Goal: Information Seeking & Learning: Find contact information

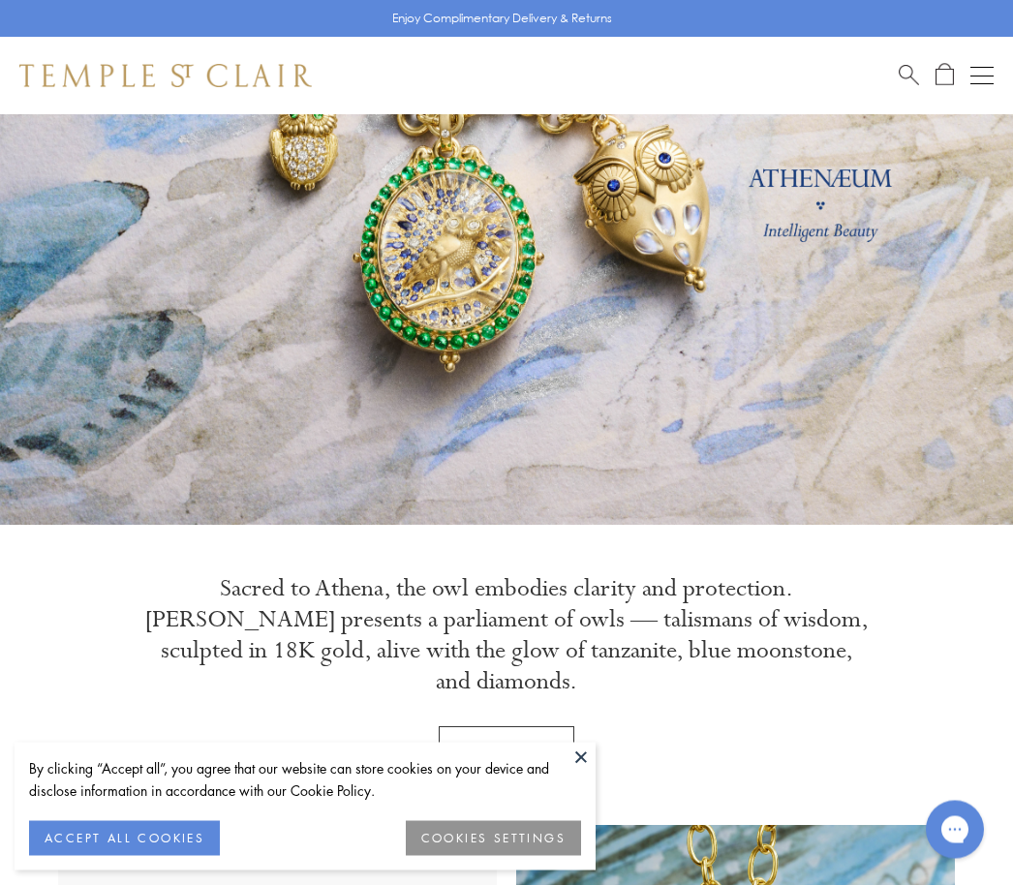
scroll to position [219, 0]
click at [582, 772] on button at bounding box center [581, 757] width 29 height 29
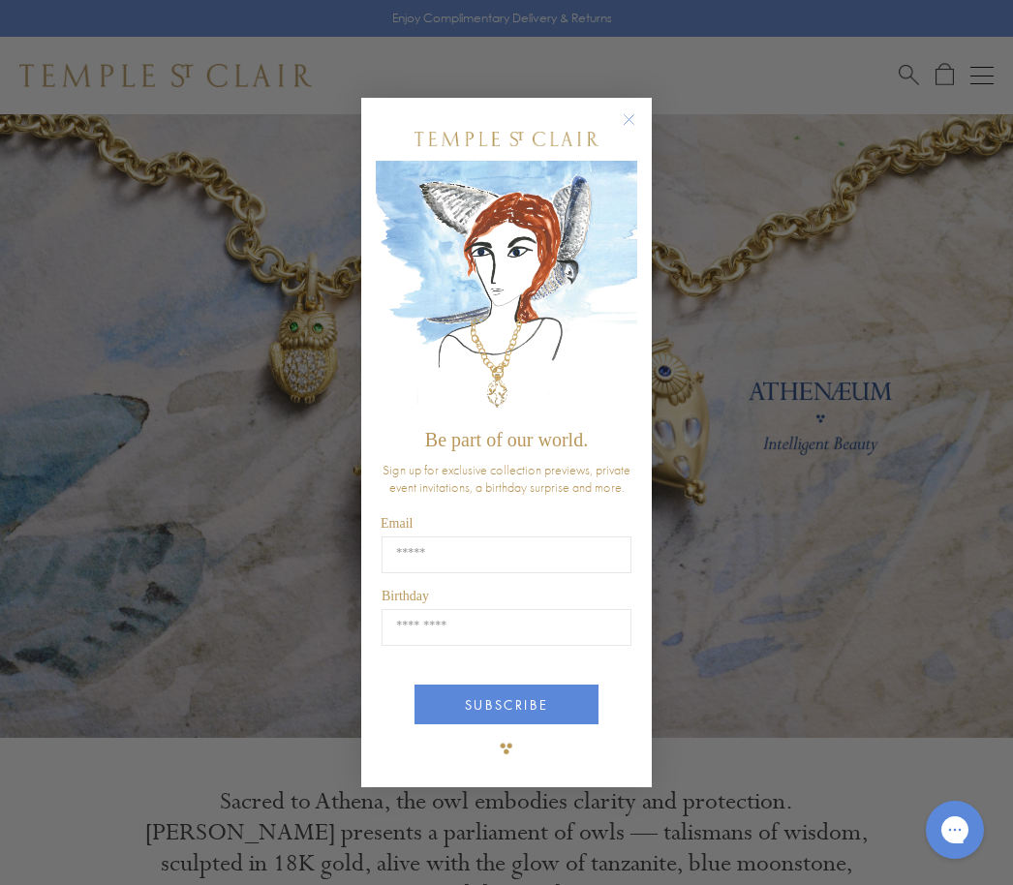
scroll to position [0, 0]
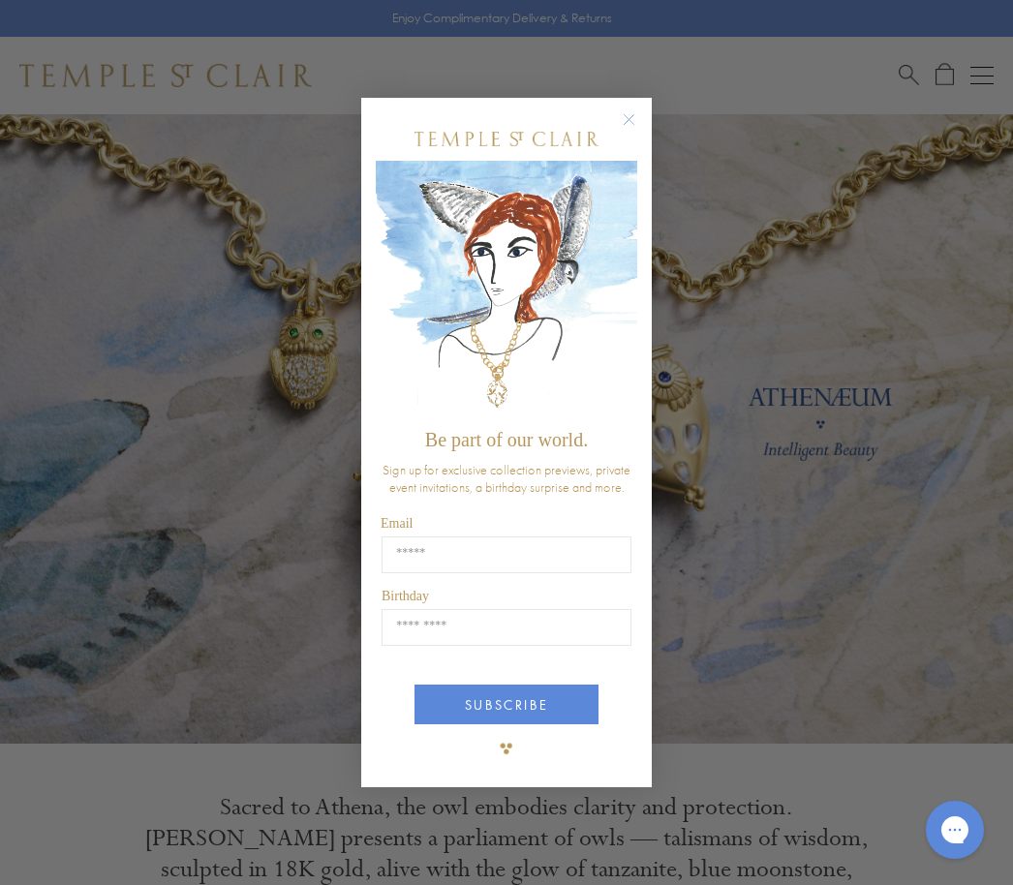
click at [625, 113] on circle "Close dialog" at bounding box center [629, 119] width 23 height 23
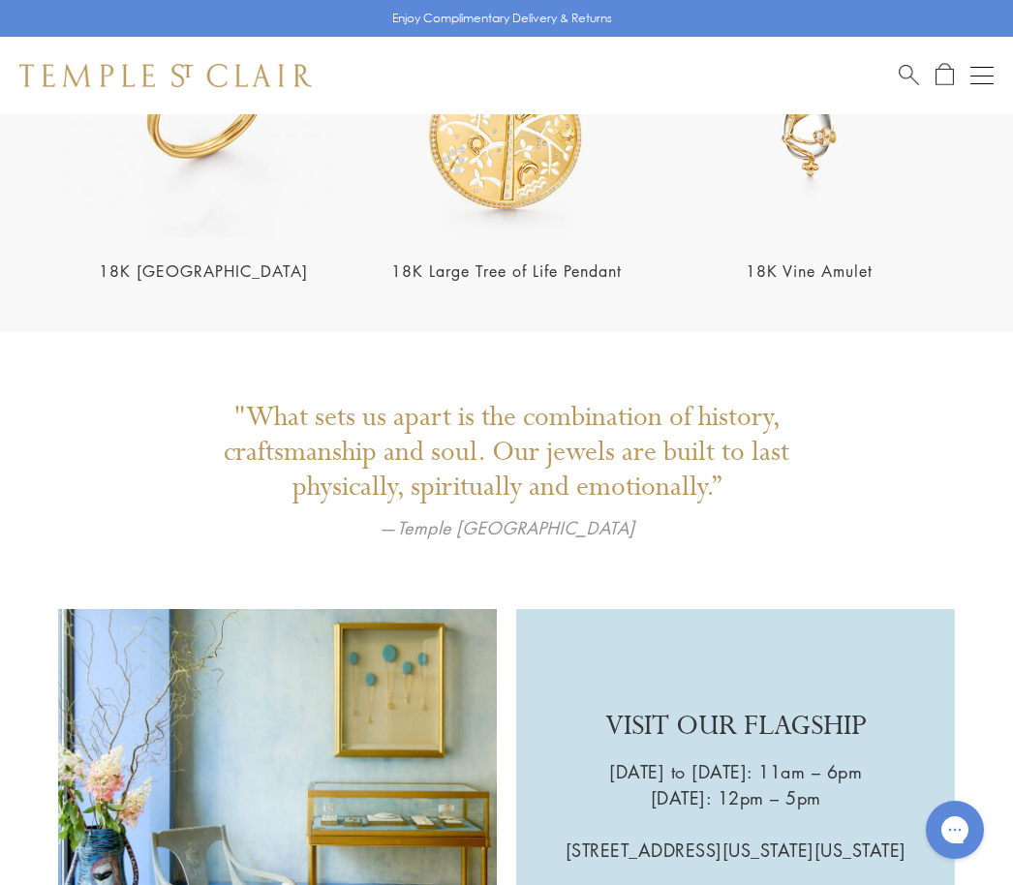
scroll to position [3379, 0]
click at [909, 77] on span "Search" at bounding box center [909, 73] width 20 height 20
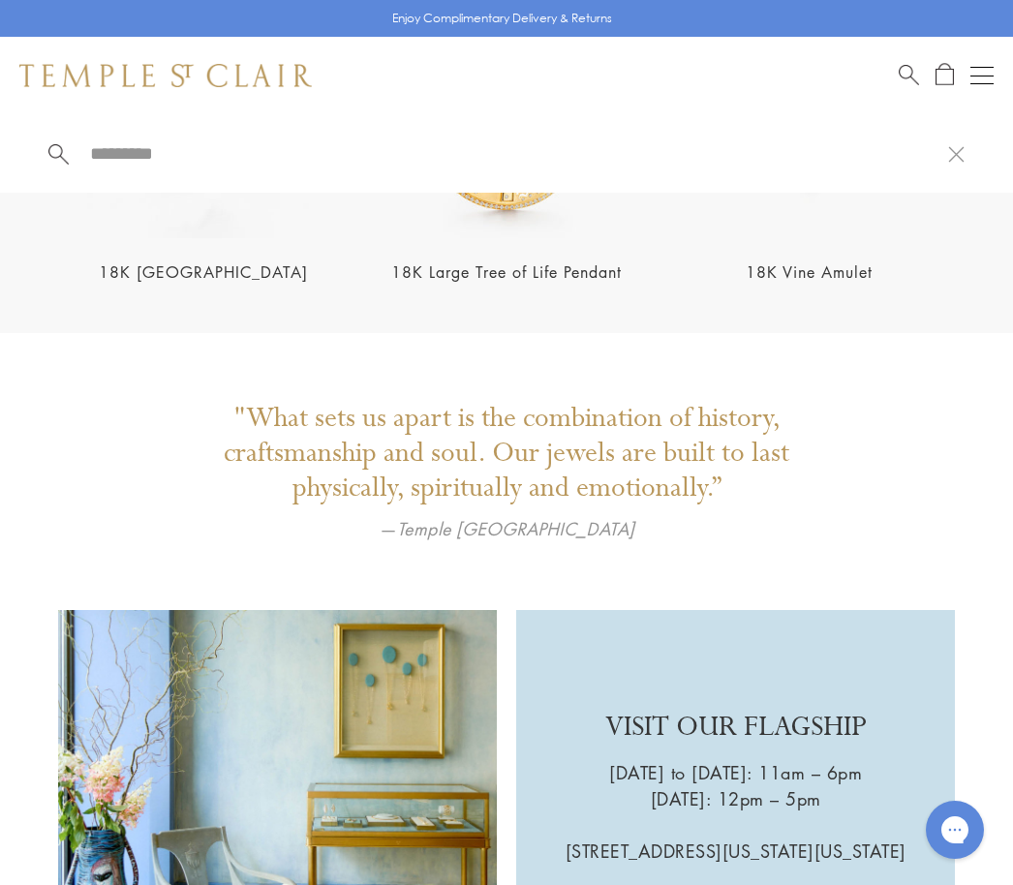
click at [985, 76] on div "Open navigation" at bounding box center [982, 76] width 23 height 1
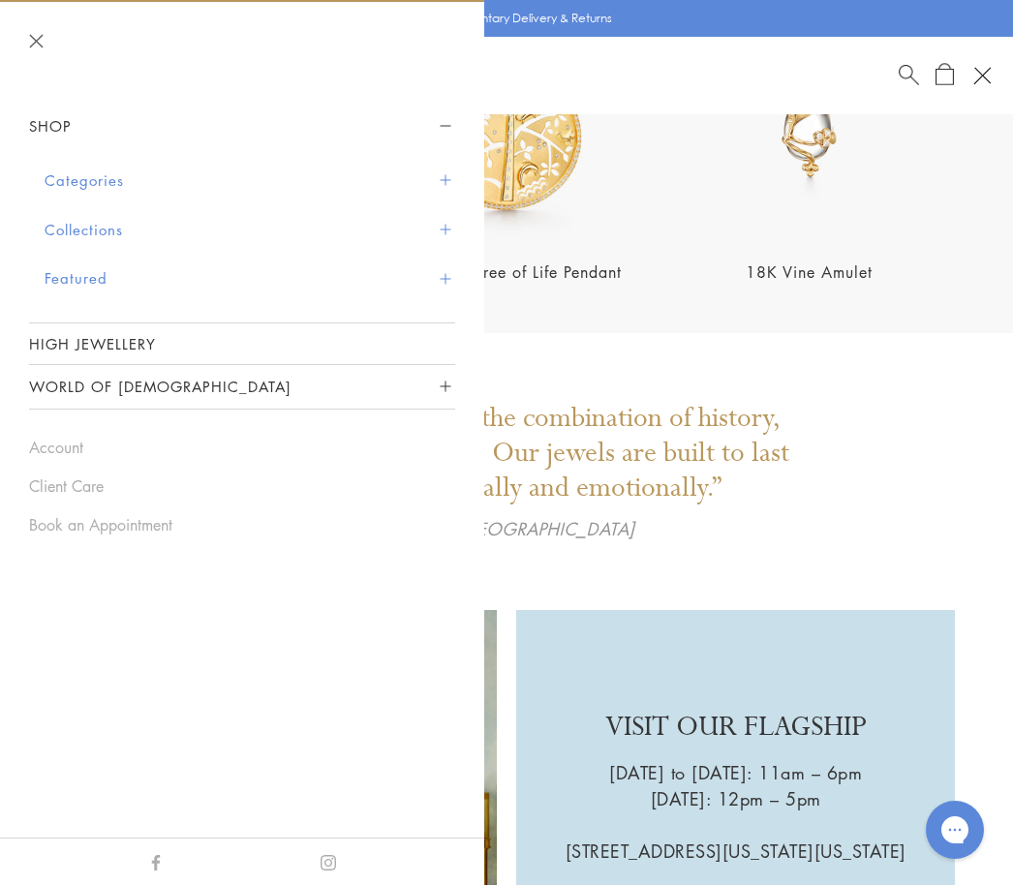
click at [98, 189] on button "Categories" at bounding box center [250, 180] width 411 height 49
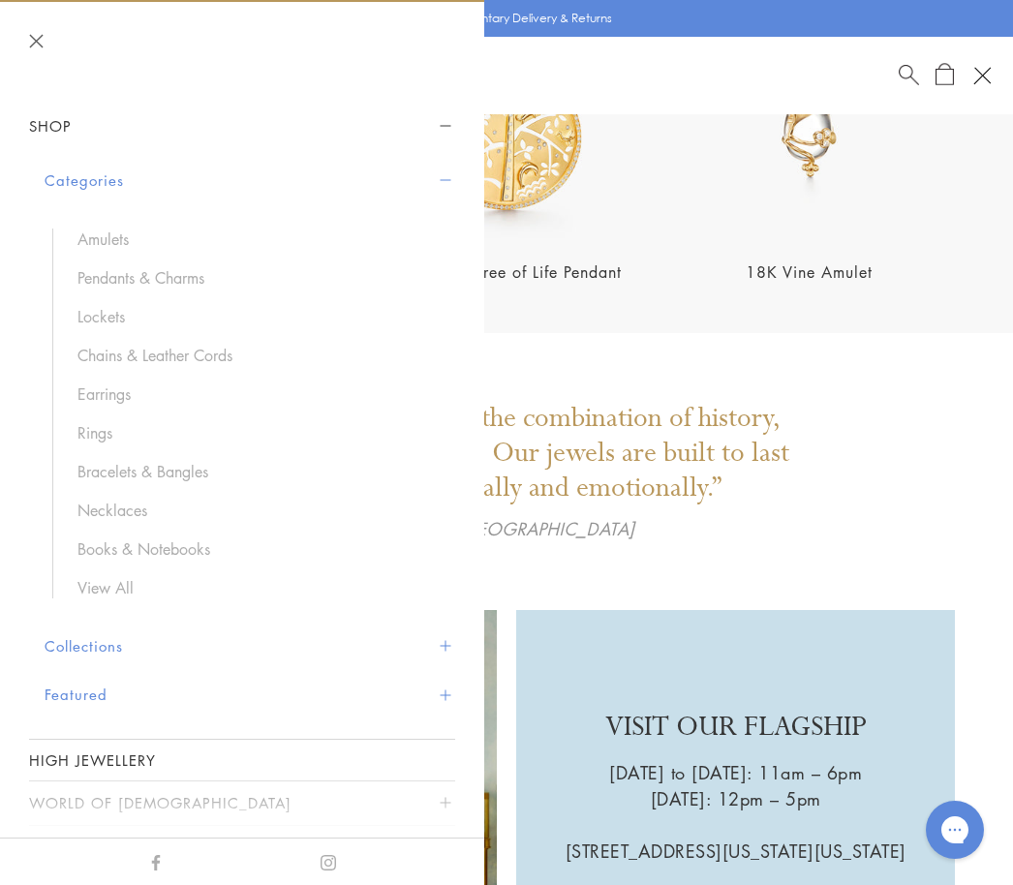
click at [117, 441] on link "Rings" at bounding box center [256, 432] width 358 height 21
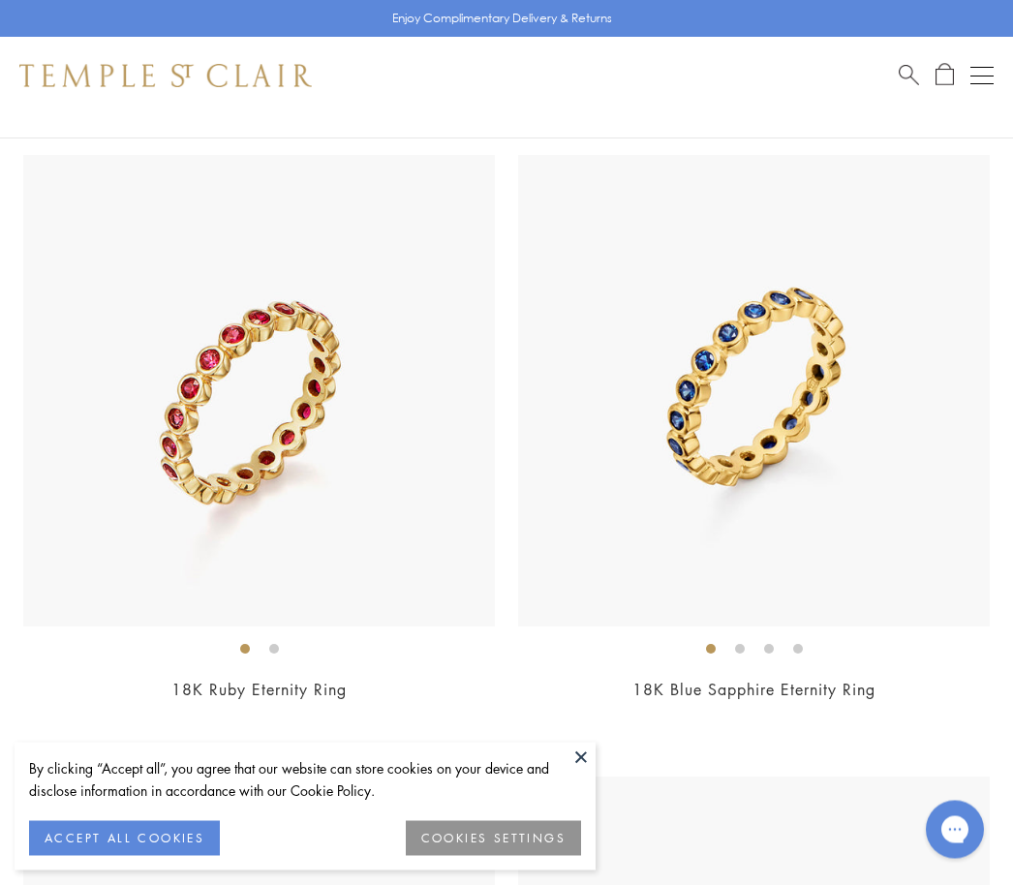
scroll to position [10770, 0]
click at [331, 590] on img at bounding box center [259, 391] width 472 height 472
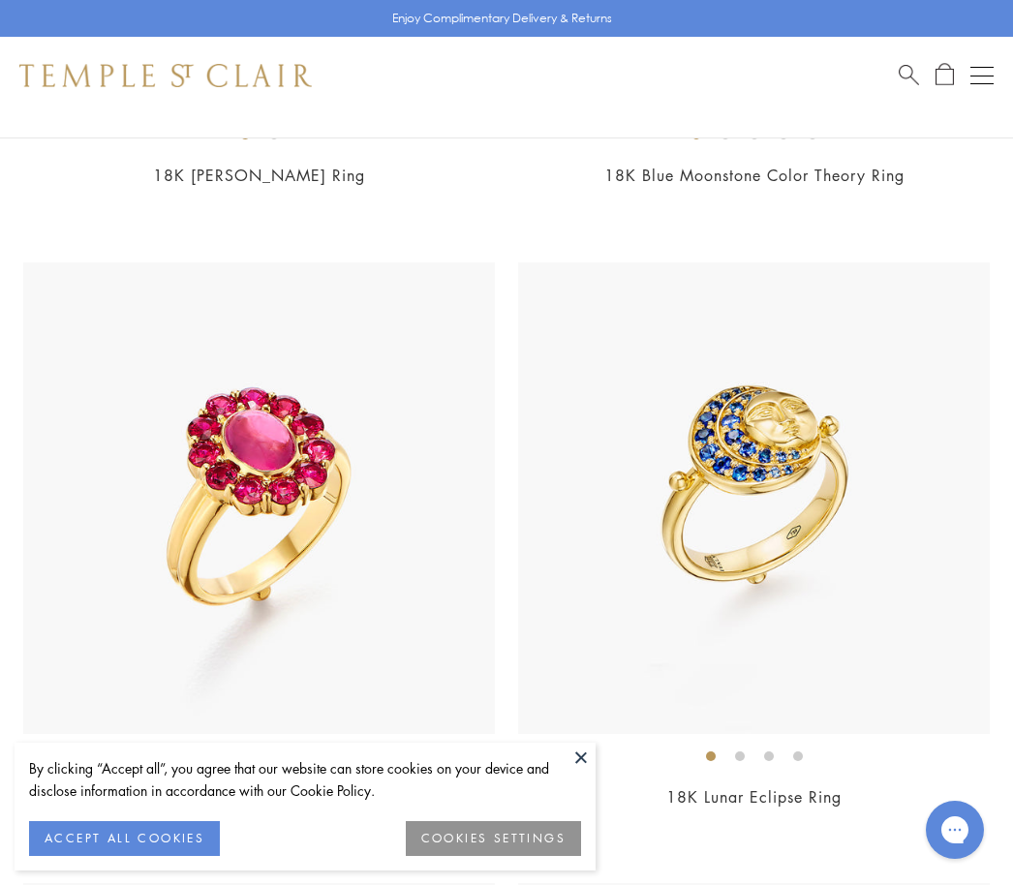
scroll to position [12546, 0]
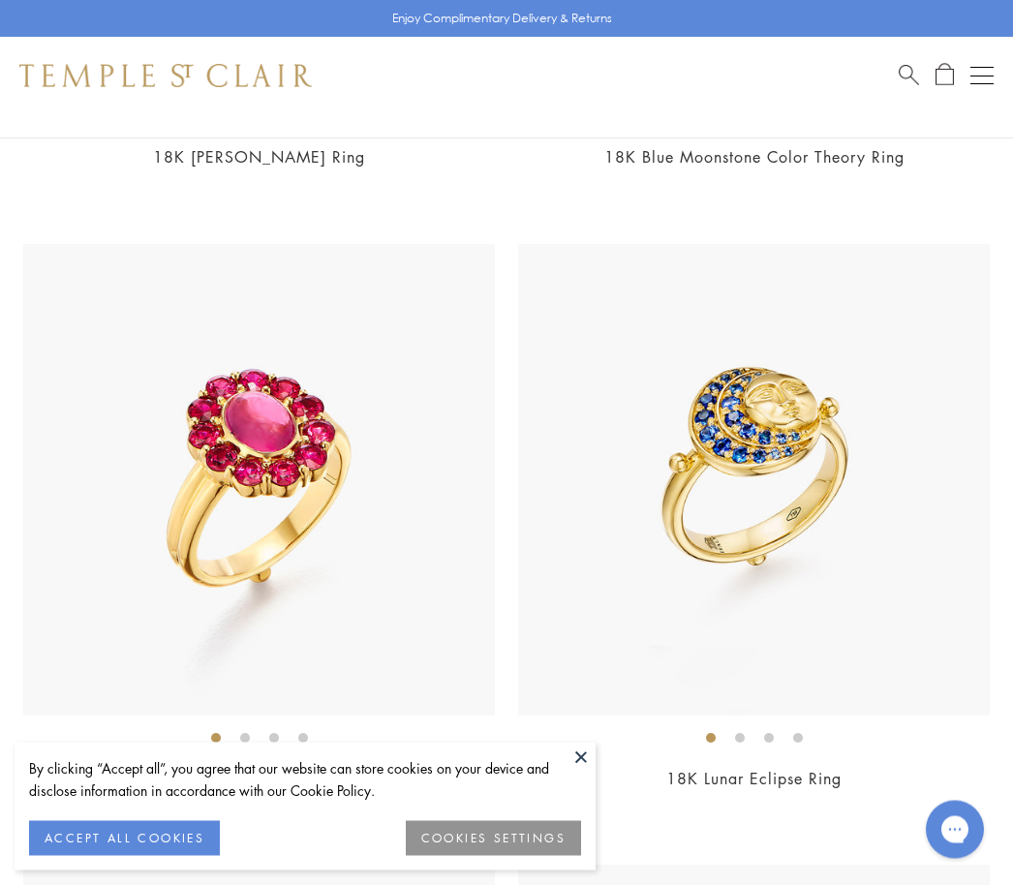
click at [297, 769] on link "18K Pink Tourmaline Color Theory Ring" at bounding box center [259, 779] width 298 height 21
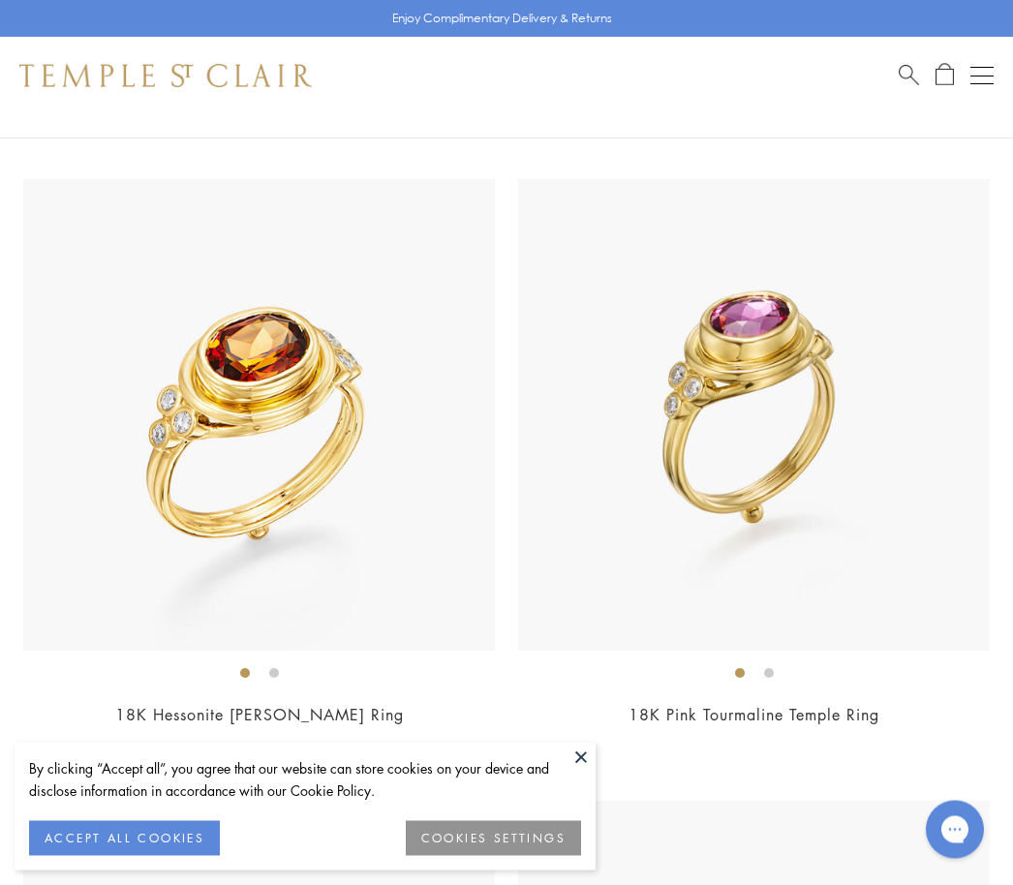
scroll to position [13234, 0]
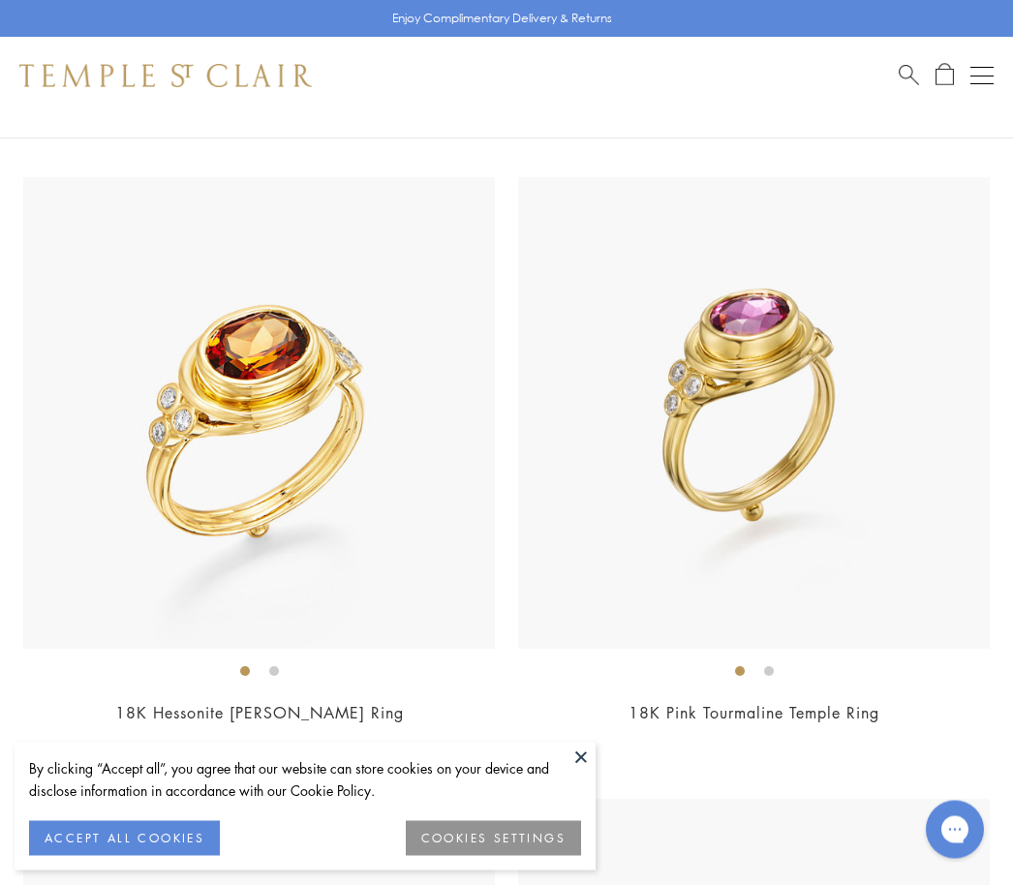
click at [811, 703] on link "18K Pink Tourmaline Temple Ring" at bounding box center [754, 713] width 251 height 21
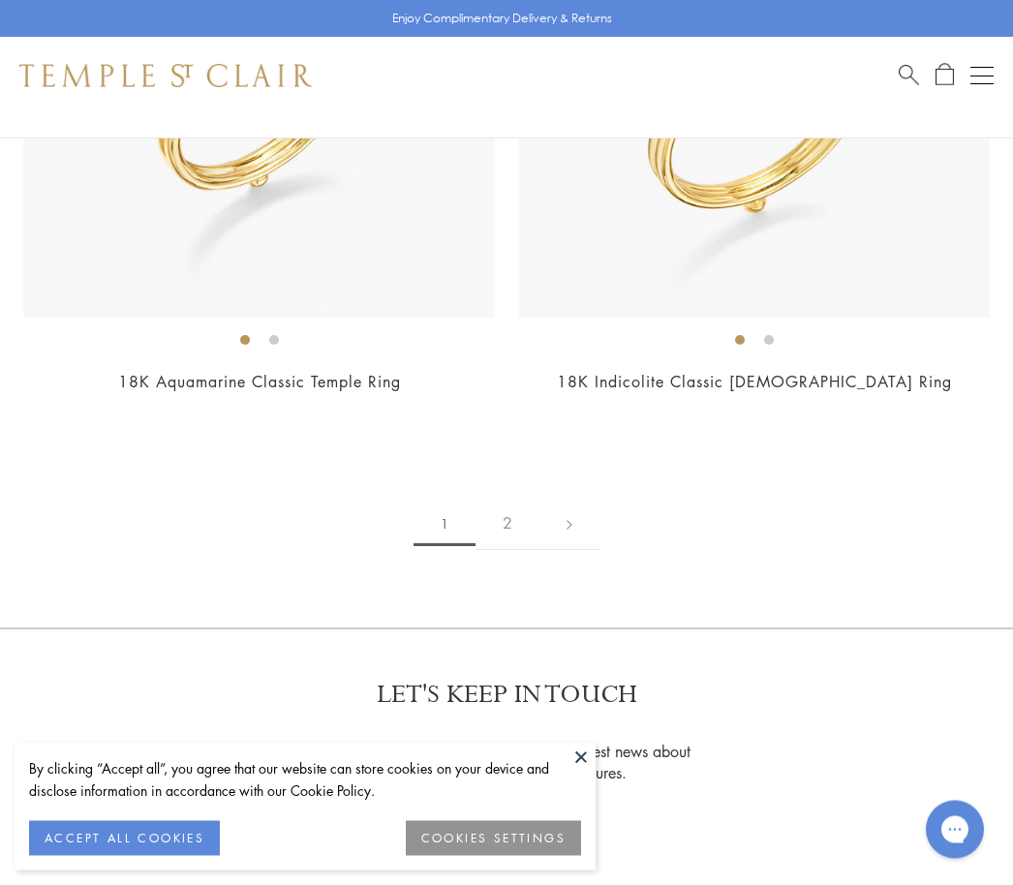
scroll to position [14862, 0]
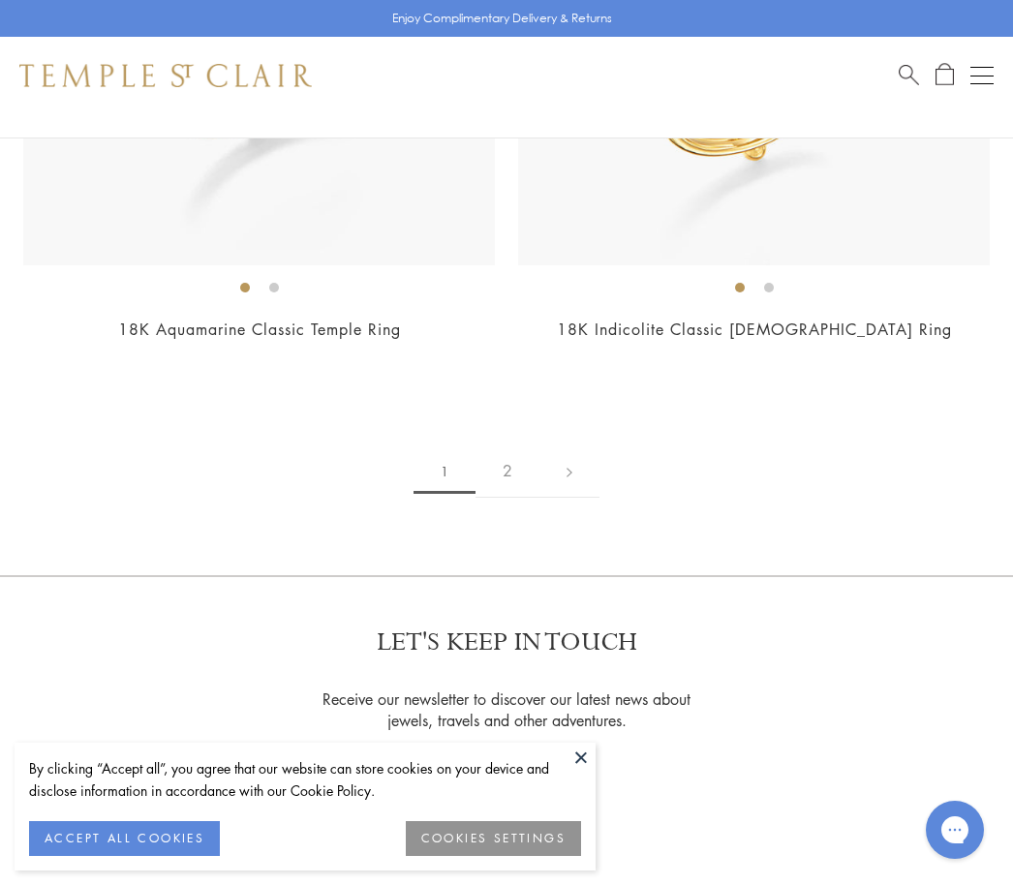
click at [513, 447] on link "2" at bounding box center [508, 471] width 64 height 53
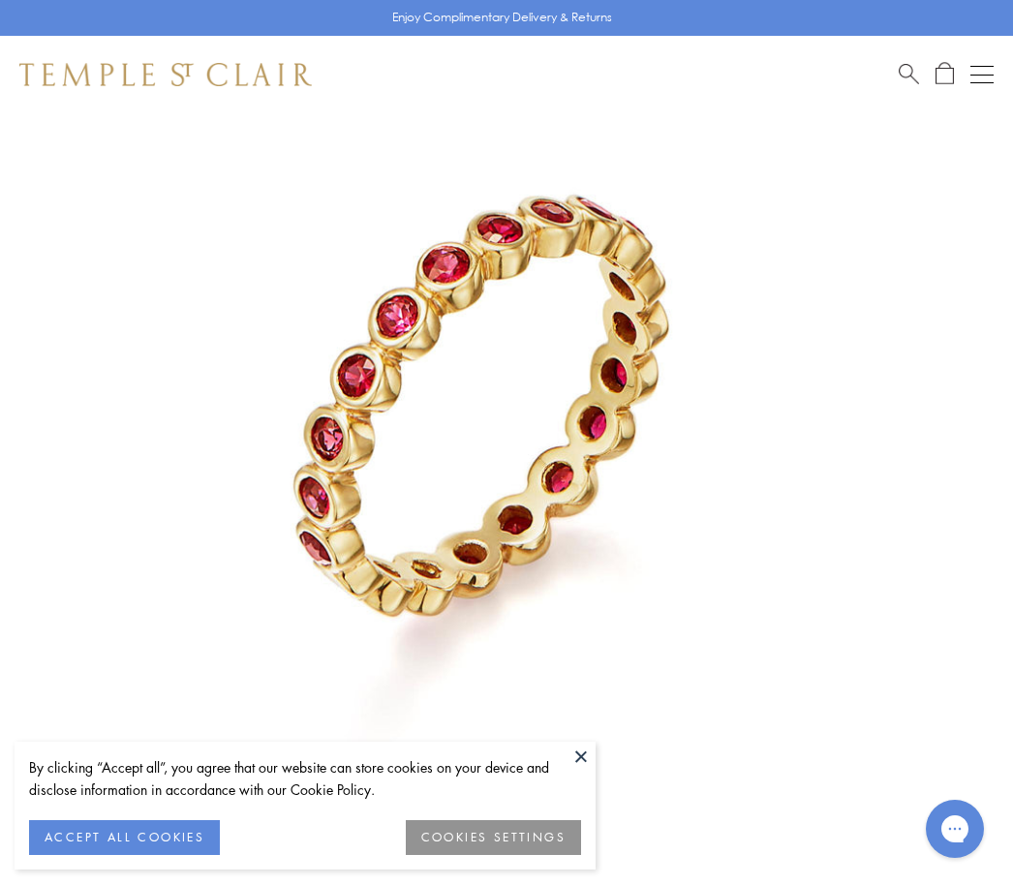
scroll to position [202, 0]
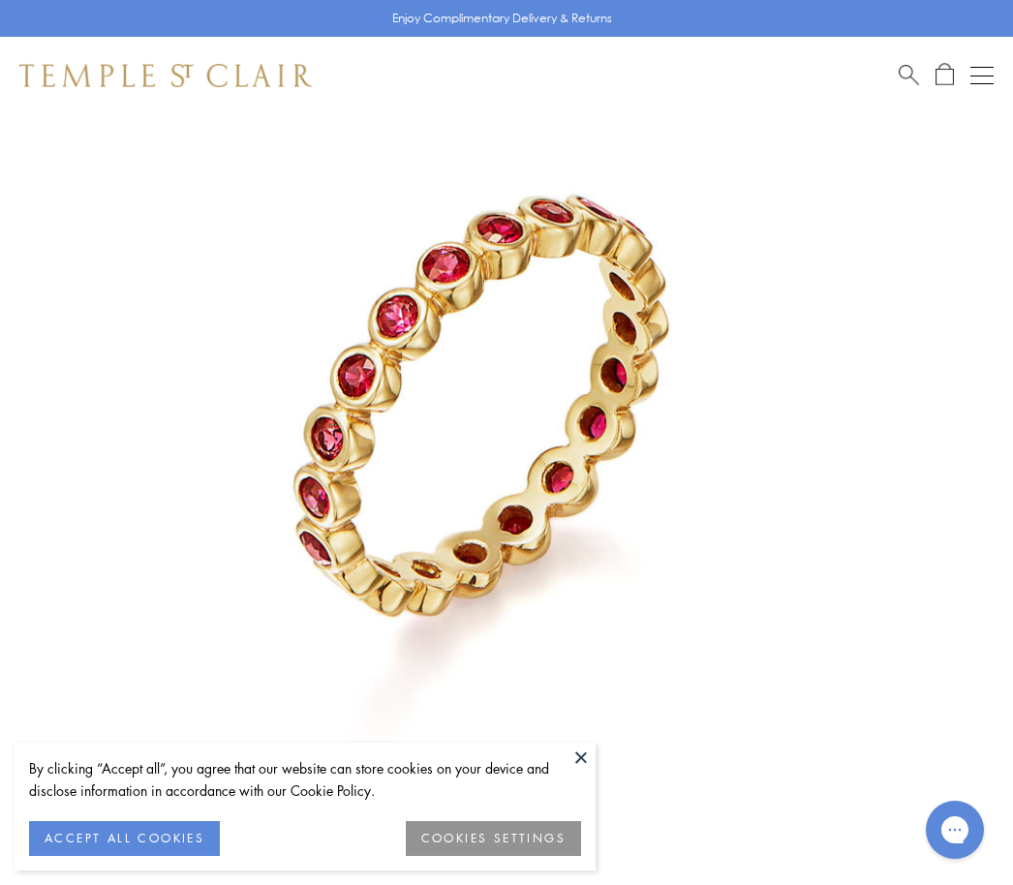
click at [586, 755] on button at bounding box center [581, 757] width 29 height 29
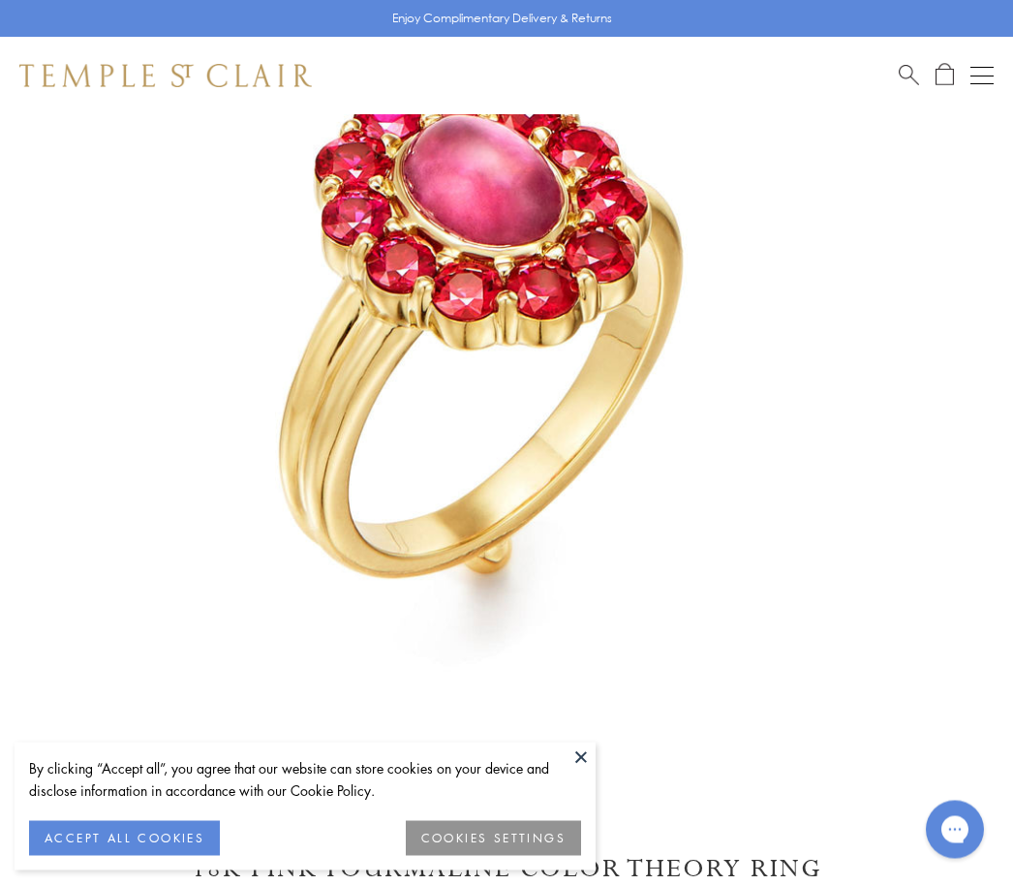
scroll to position [275, 0]
click at [586, 772] on button at bounding box center [581, 757] width 29 height 29
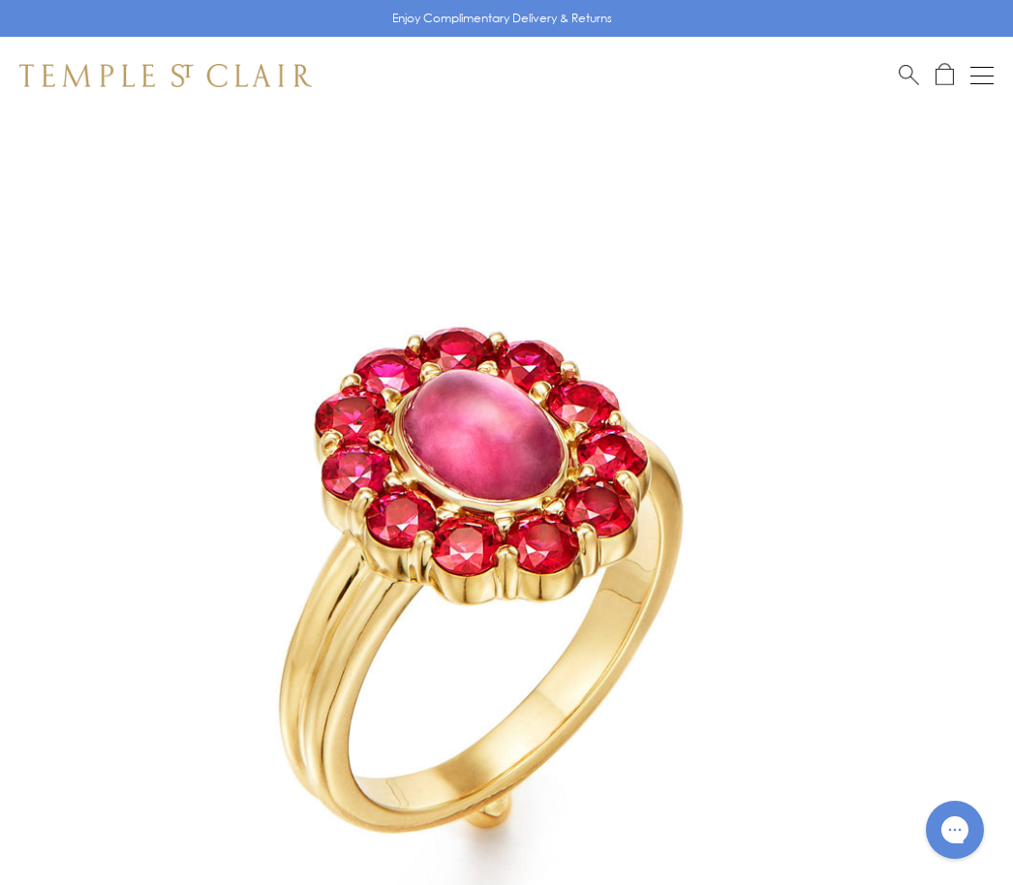
scroll to position [0, 0]
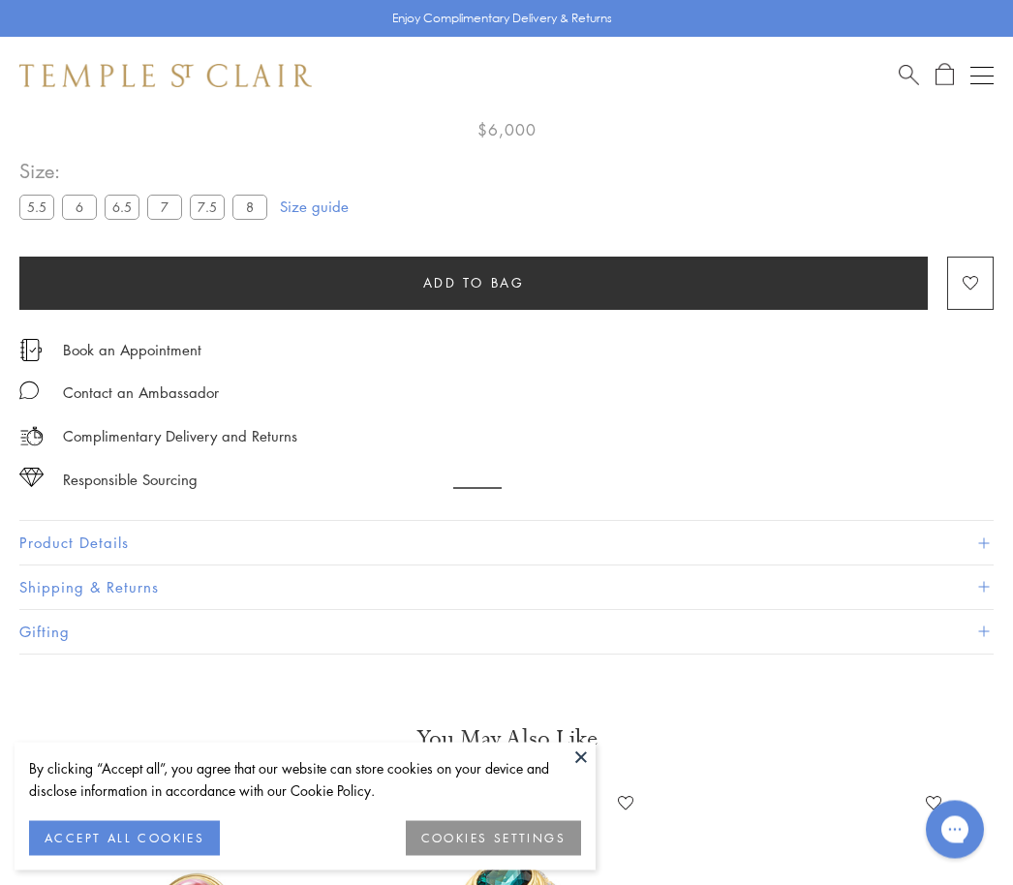
scroll to position [114, 0]
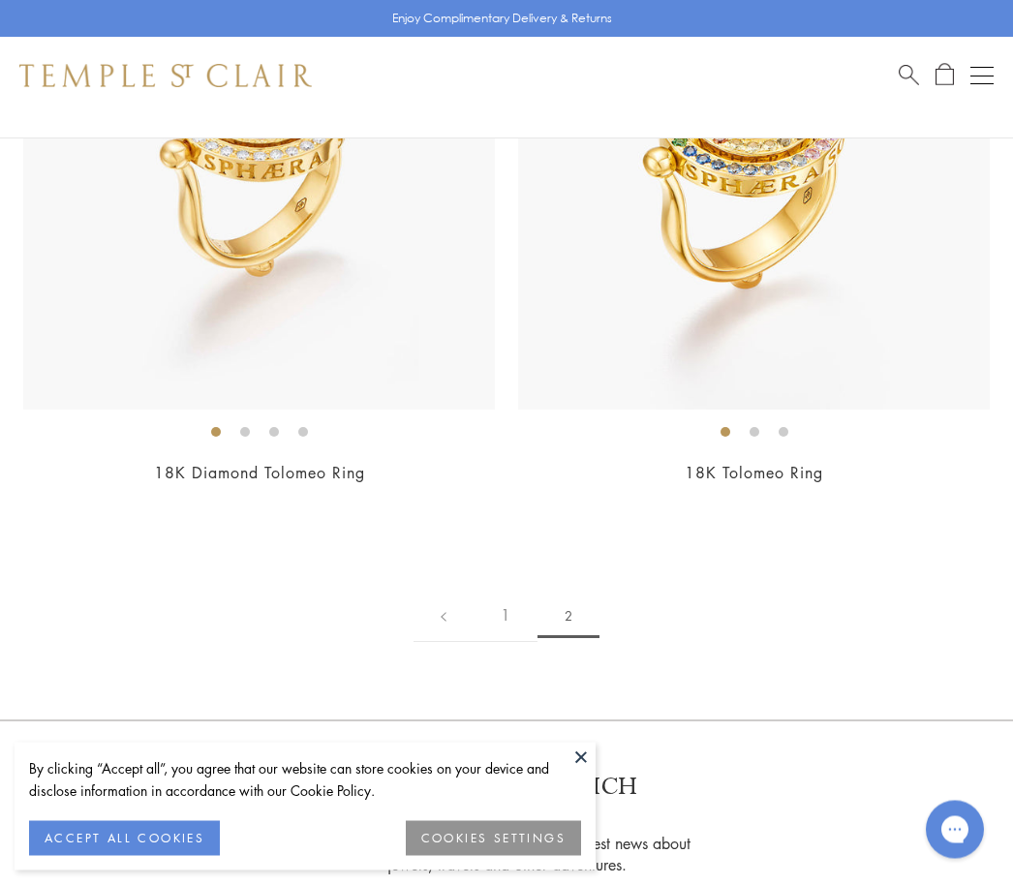
scroll to position [1661, 0]
click at [510, 618] on link "1" at bounding box center [506, 615] width 64 height 53
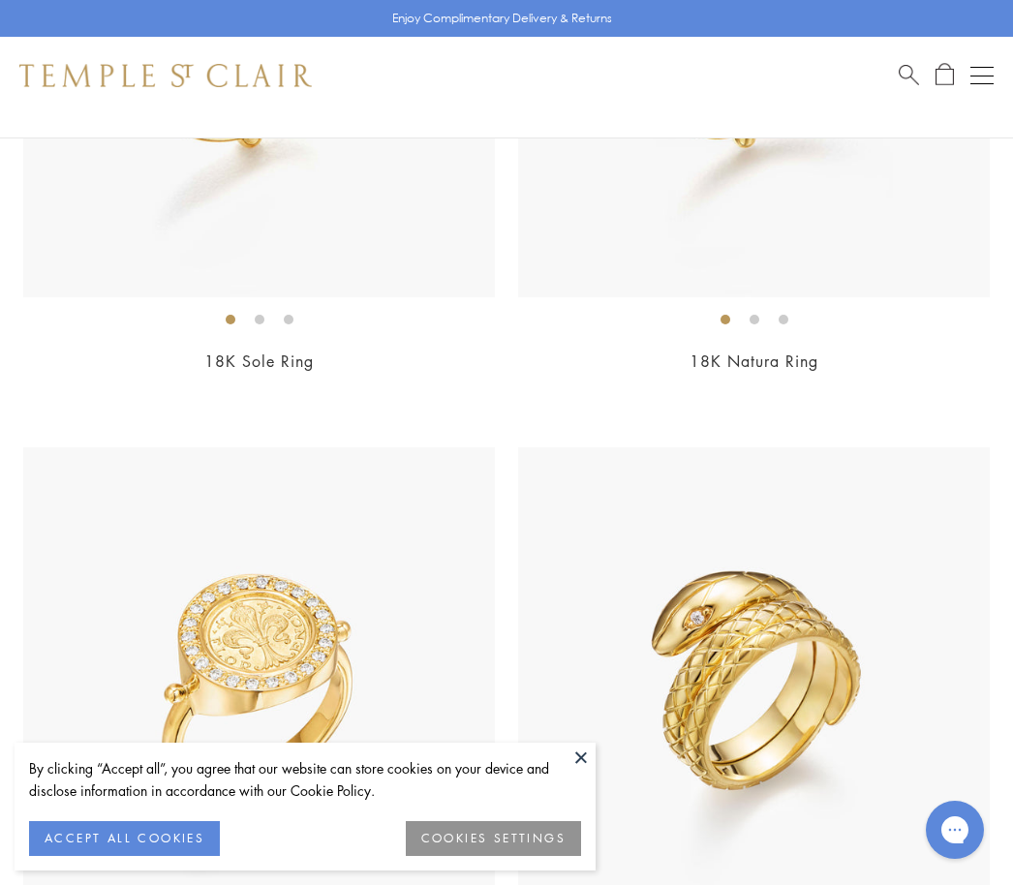
scroll to position [8841, 0]
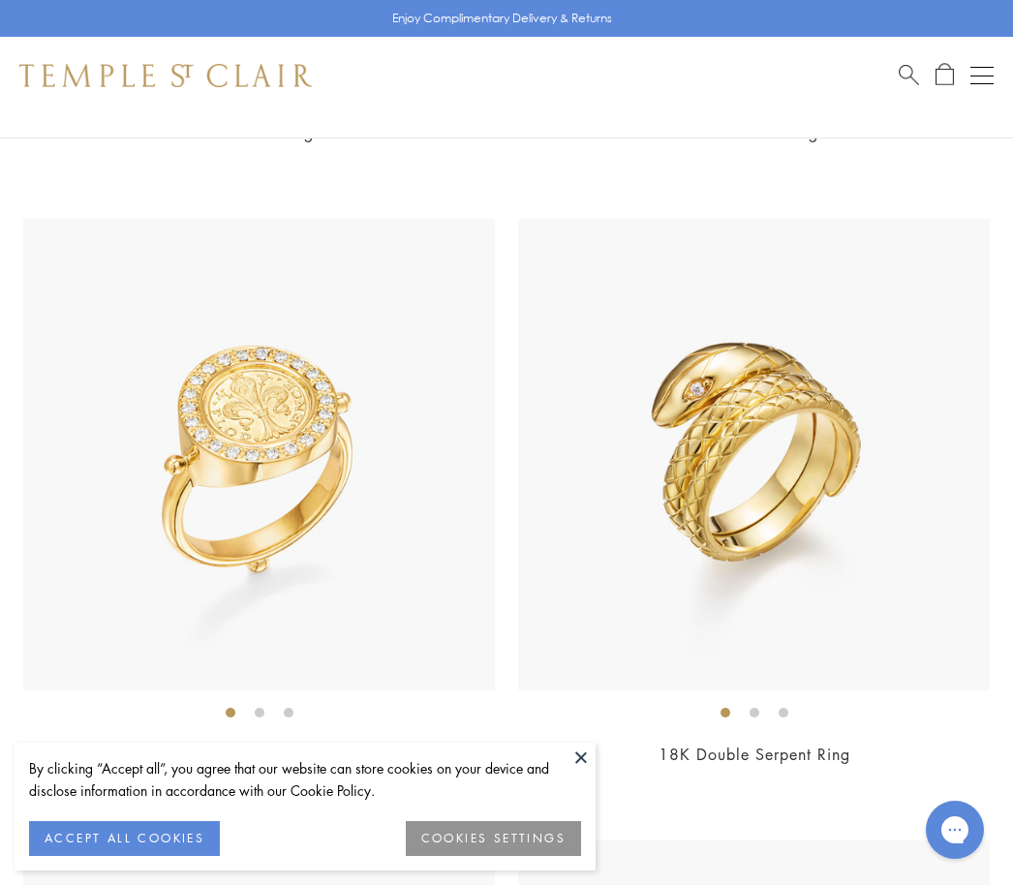
click at [317, 599] on img at bounding box center [259, 455] width 472 height 472
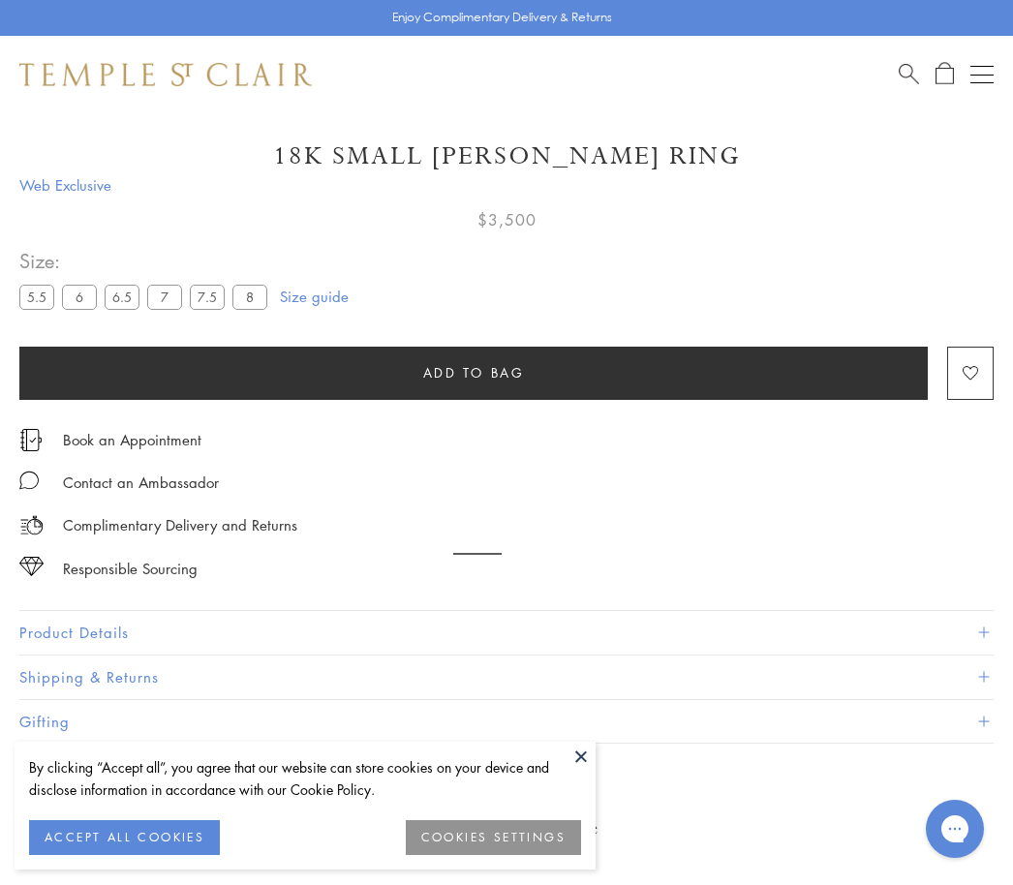
scroll to position [114, 0]
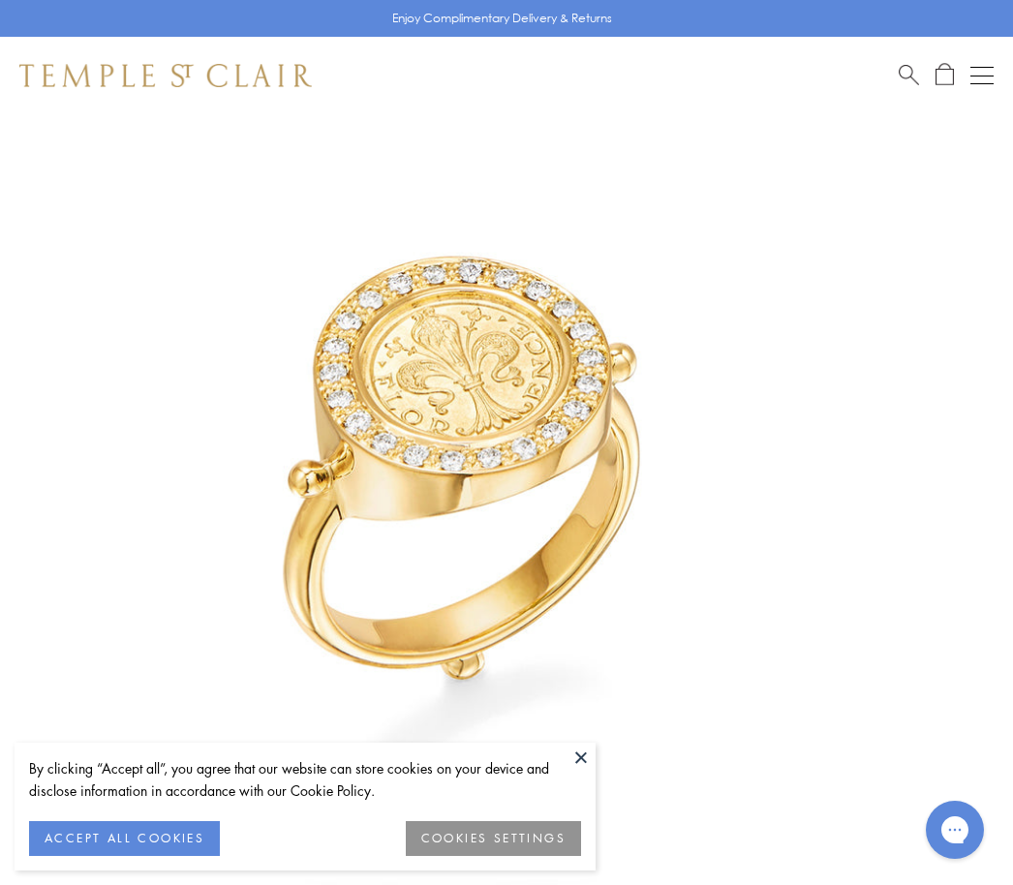
click at [580, 755] on button at bounding box center [581, 757] width 29 height 29
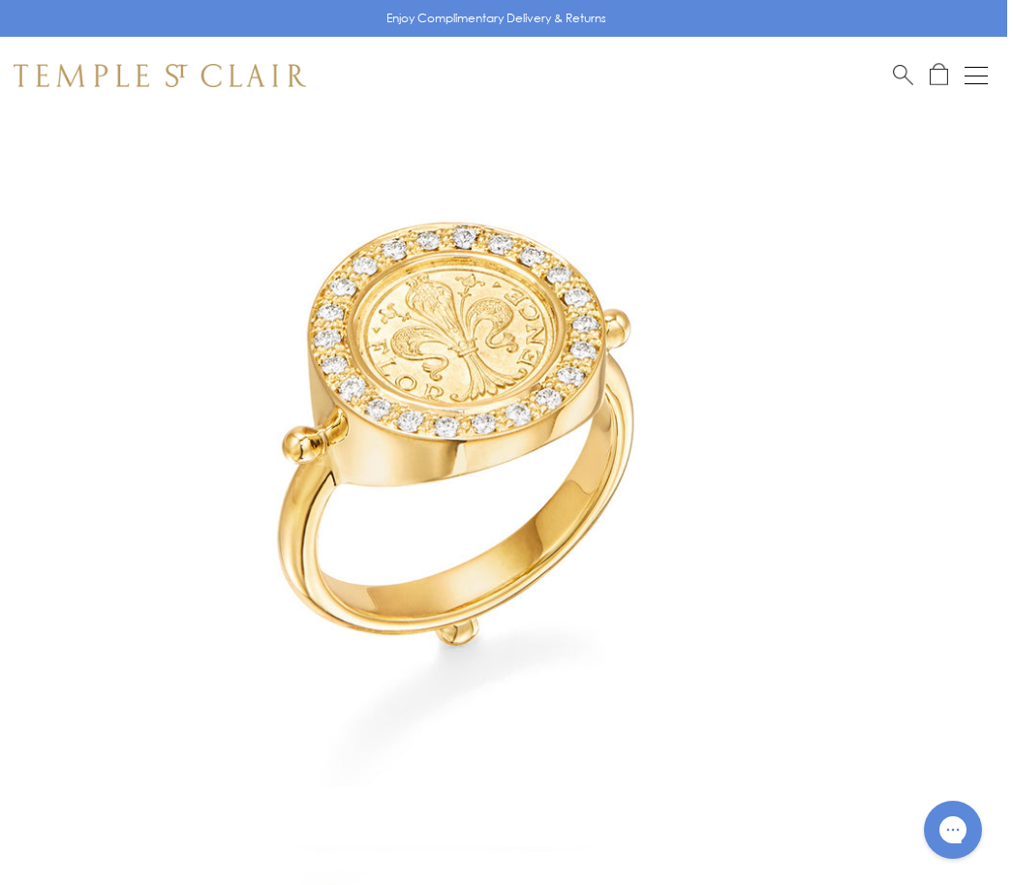
scroll to position [129, 4]
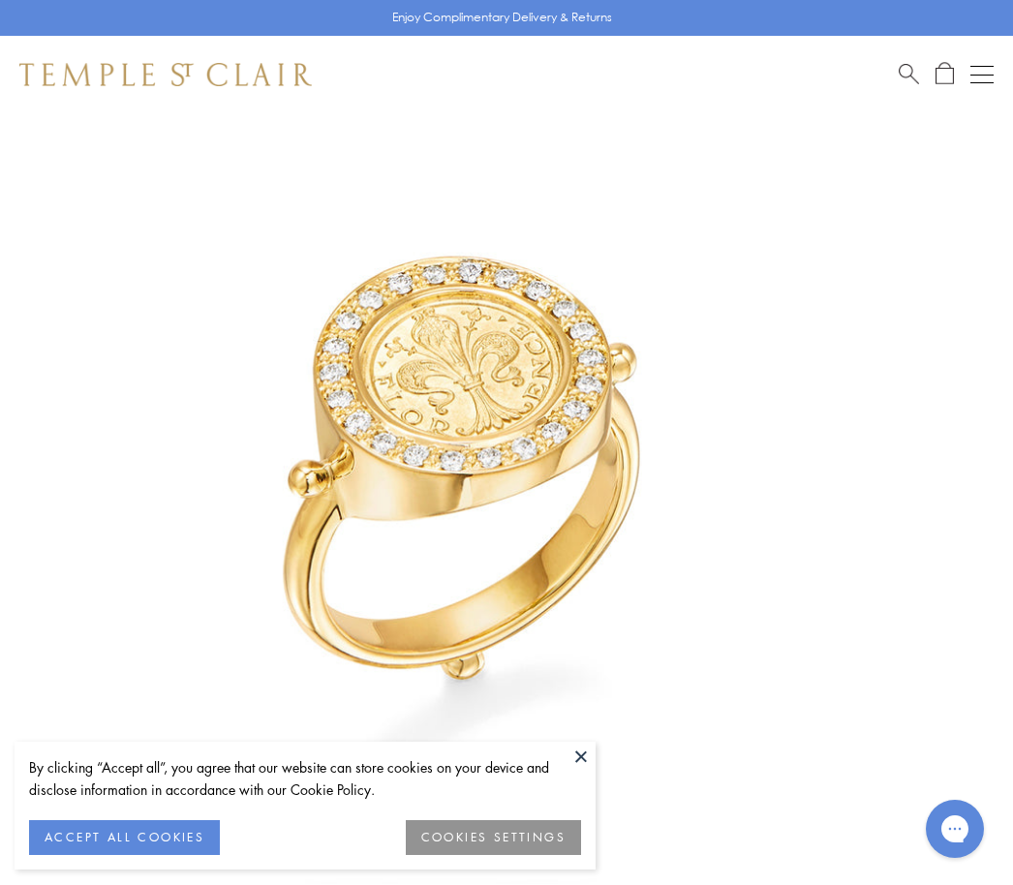
scroll to position [114, 0]
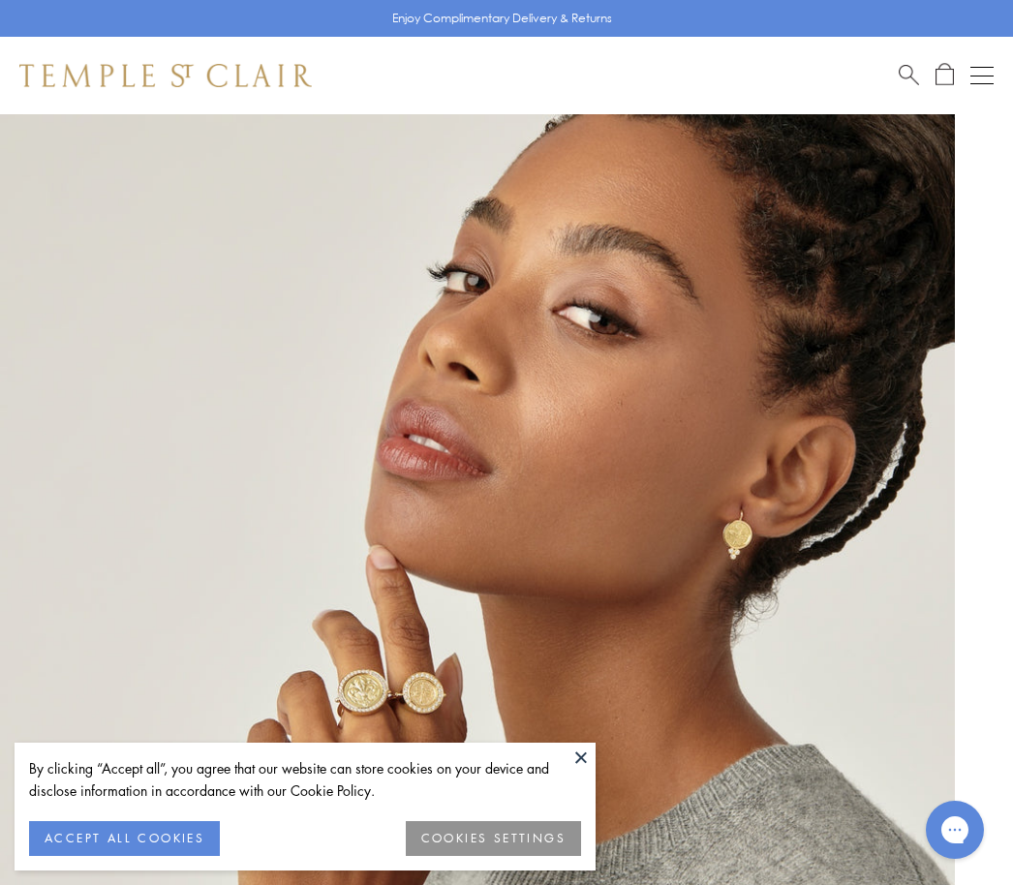
click at [573, 762] on button at bounding box center [581, 757] width 29 height 29
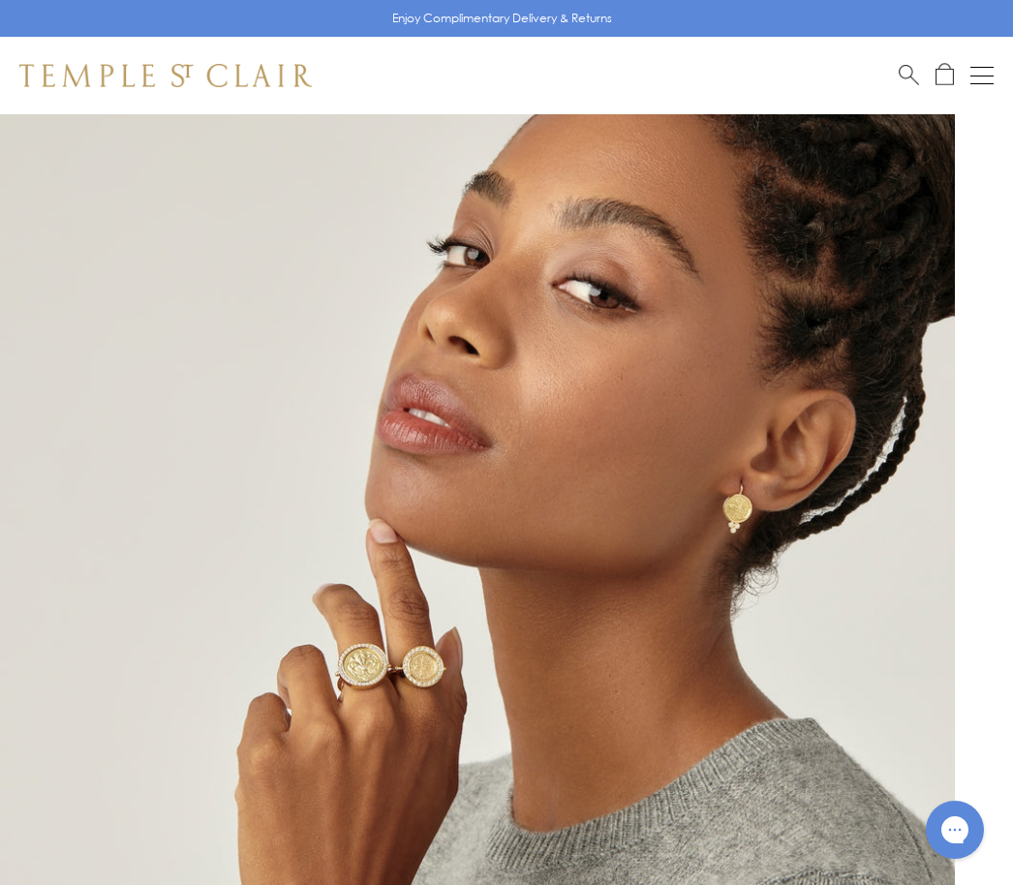
scroll to position [142, 0]
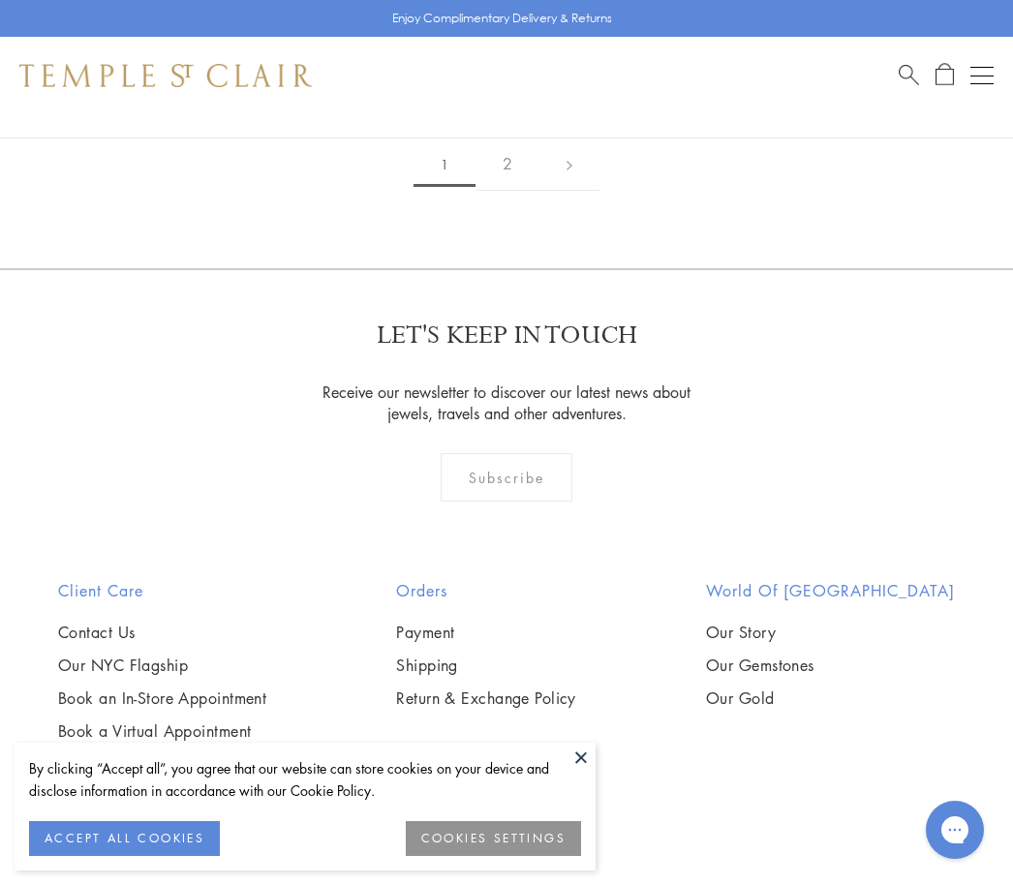
scroll to position [15267, 0]
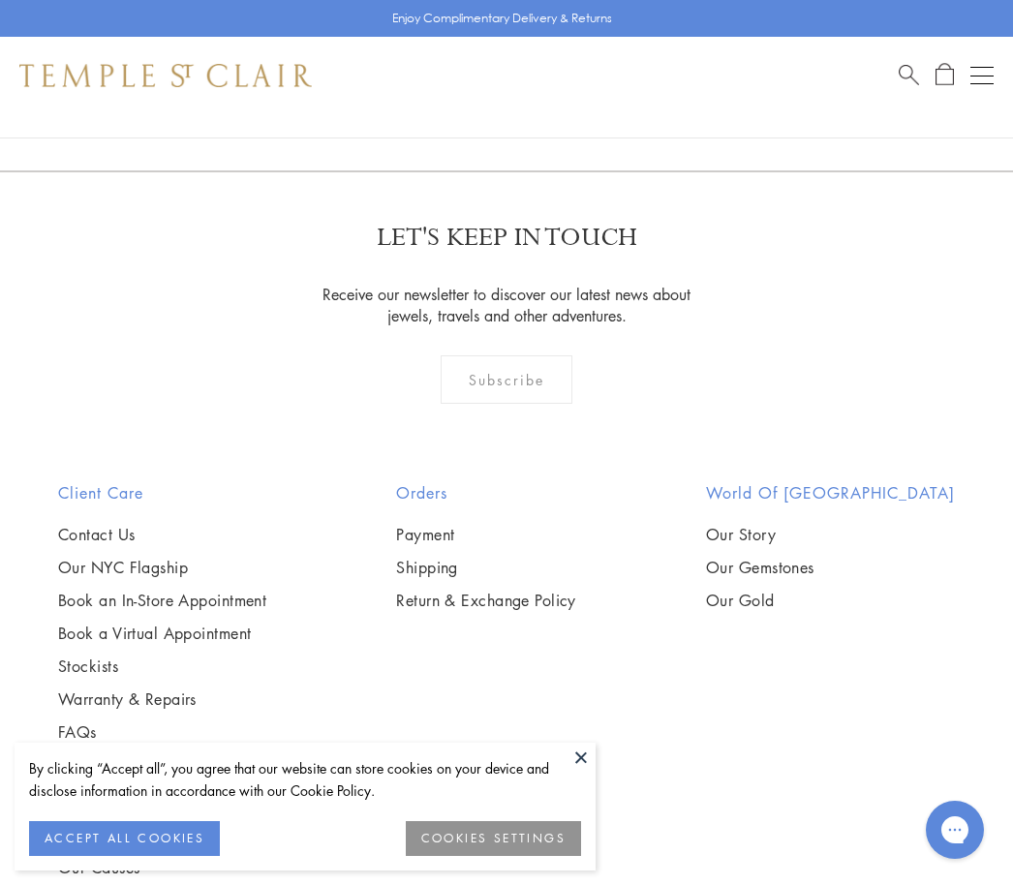
click at [173, 557] on link "Our NYC Flagship" at bounding box center [162, 567] width 208 height 21
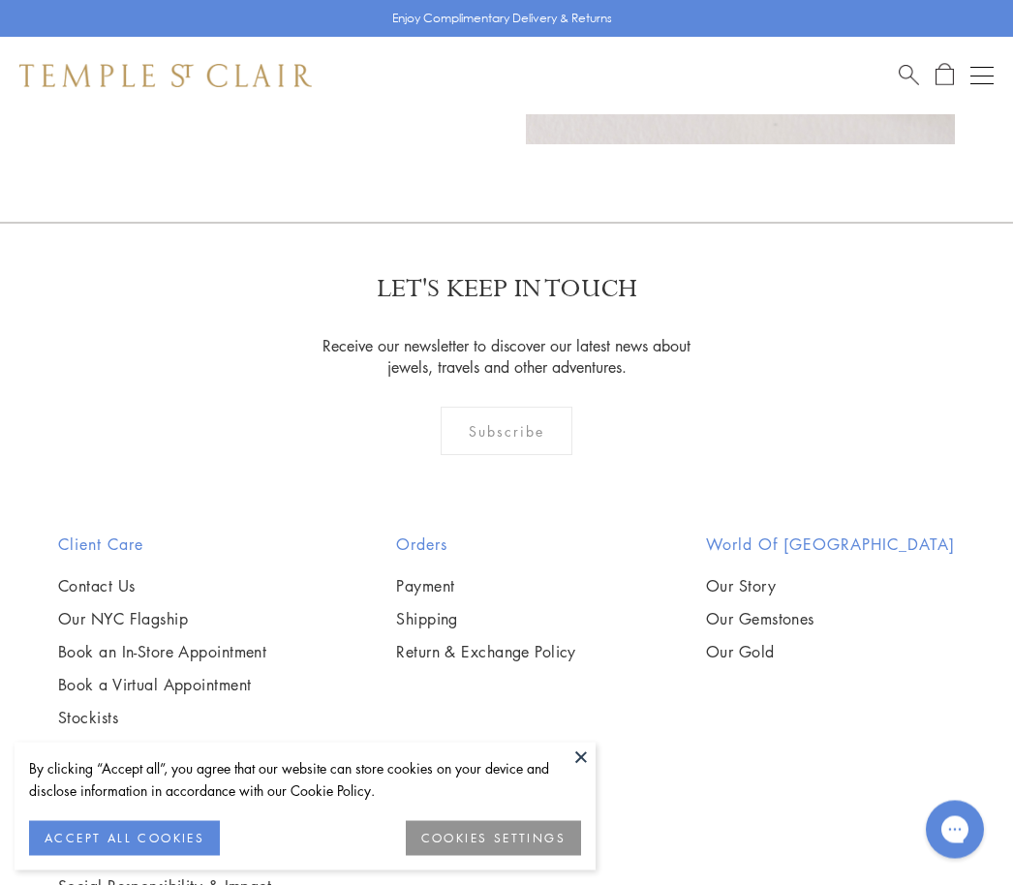
scroll to position [1521, 0]
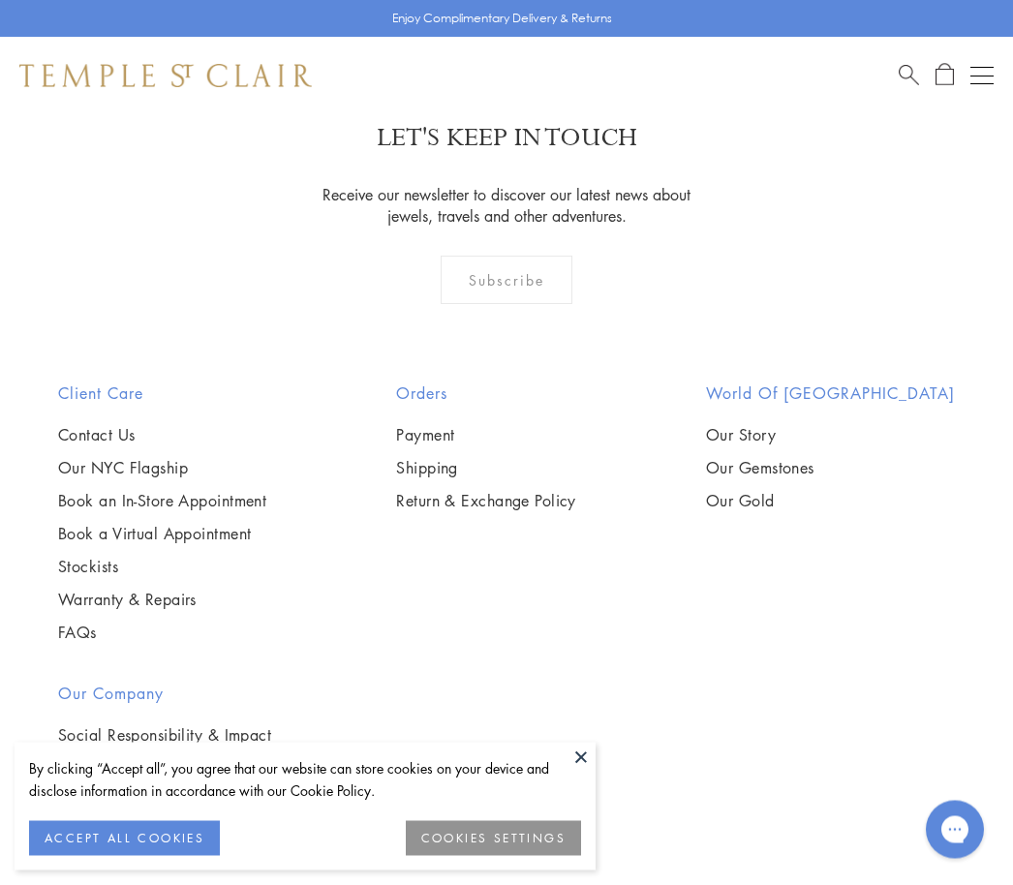
click at [78, 557] on link "Stockists" at bounding box center [162, 567] width 208 height 21
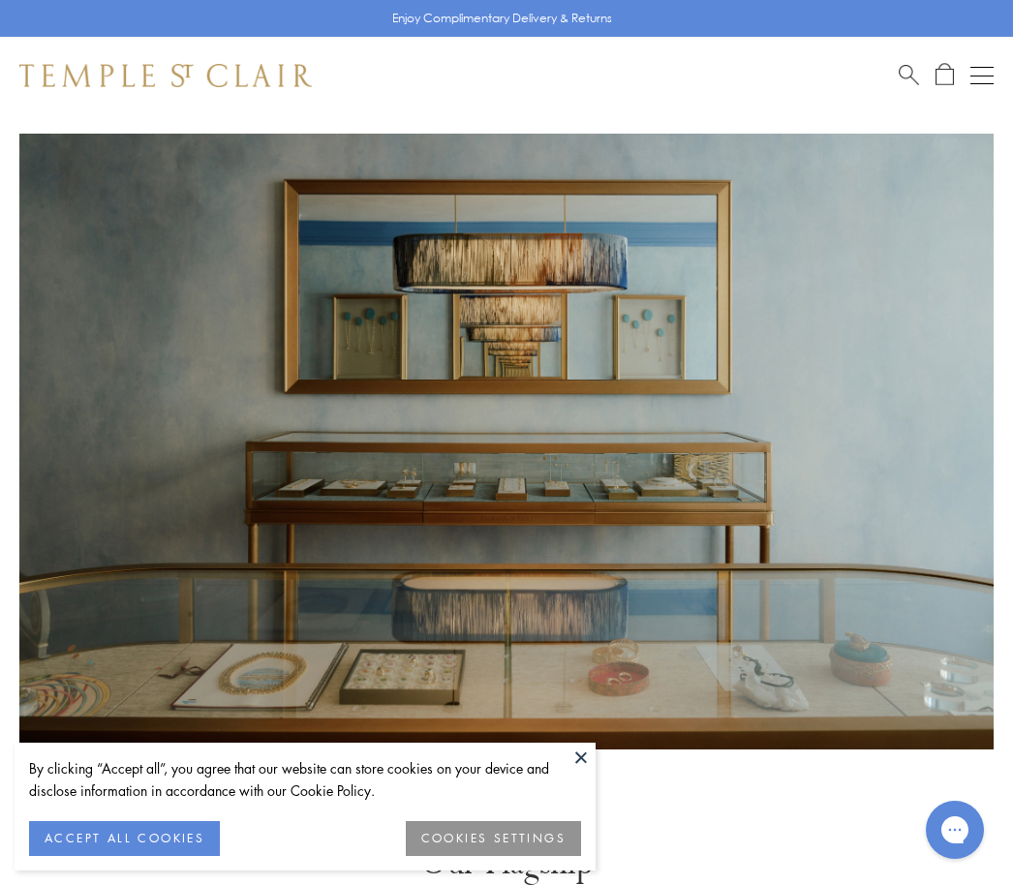
click at [587, 759] on button at bounding box center [581, 757] width 29 height 29
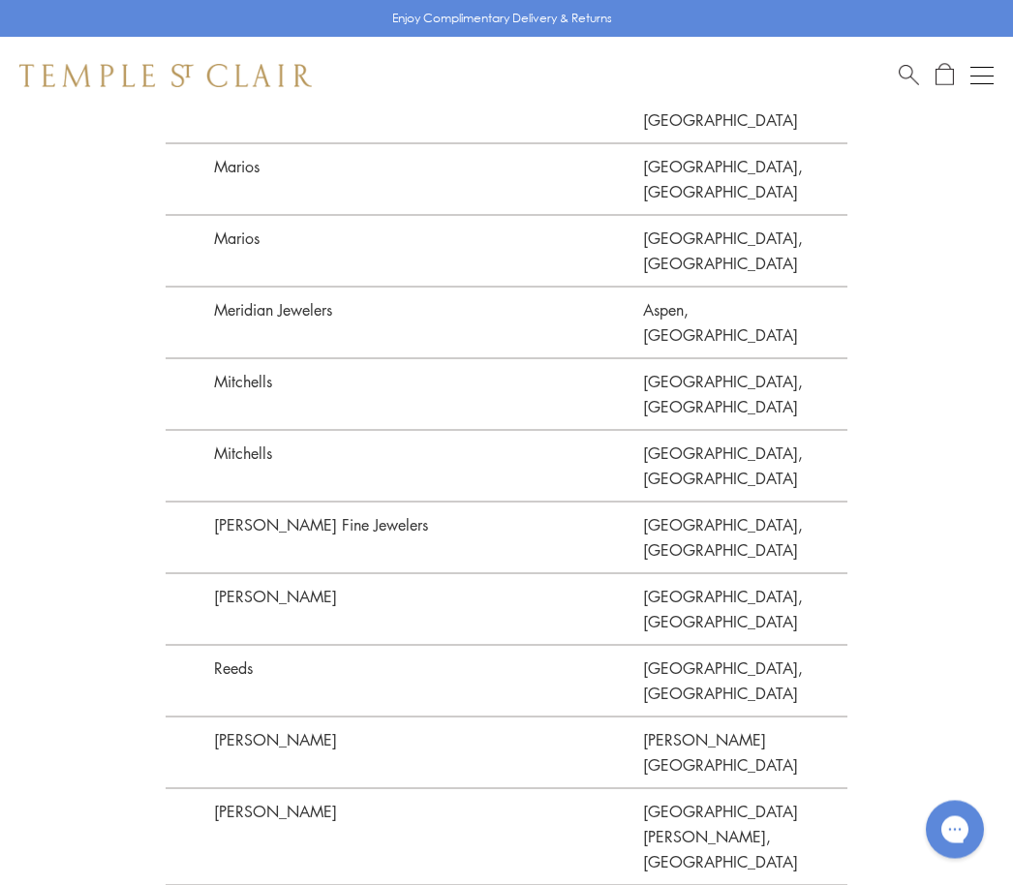
scroll to position [4189, 0]
